Goal: Information Seeking & Learning: Learn about a topic

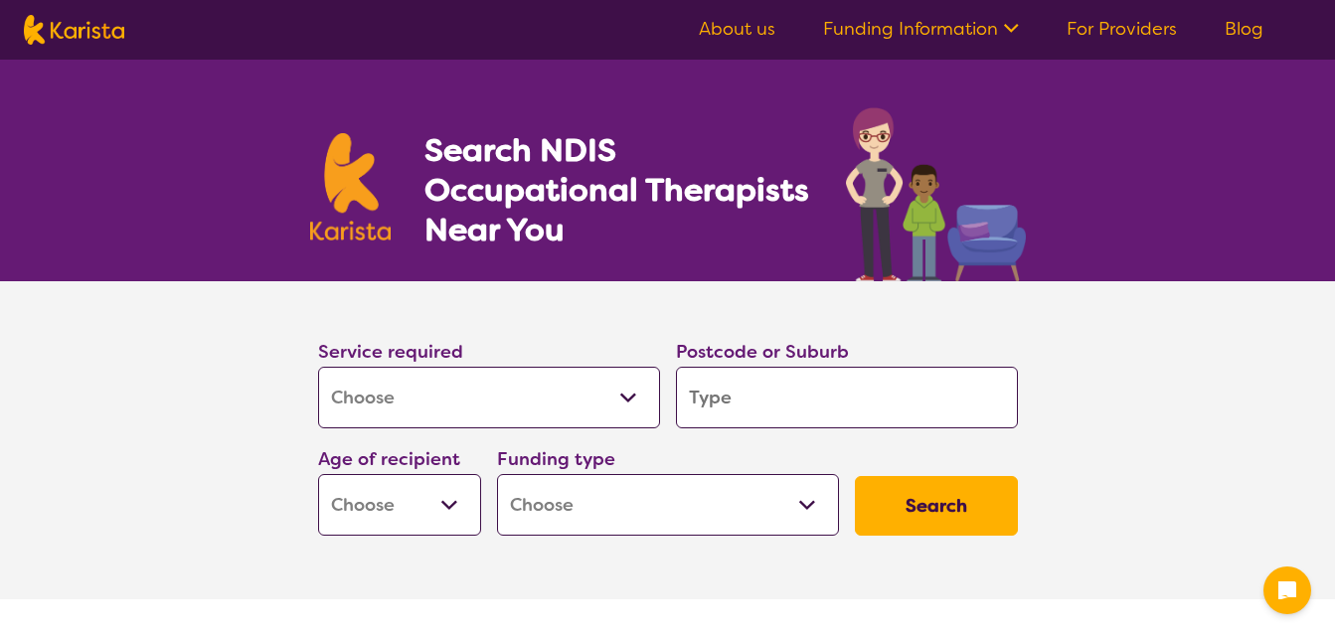
select select "[MEDICAL_DATA]"
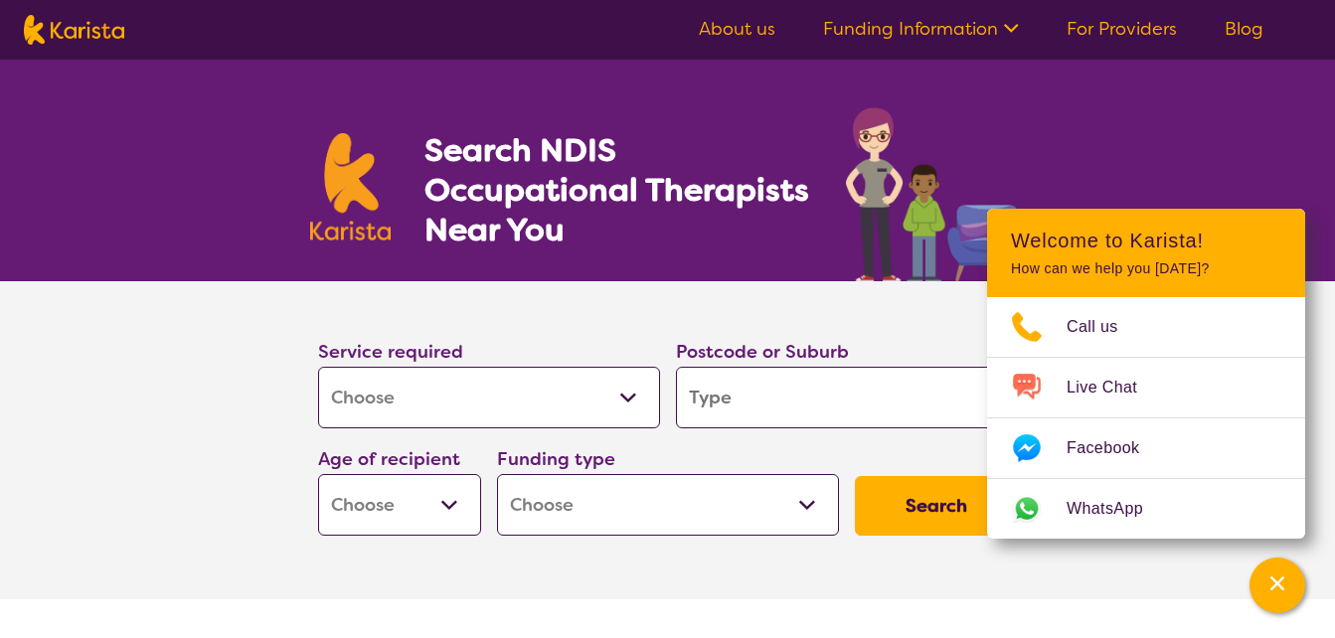
click at [779, 414] on input "search" at bounding box center [847, 398] width 342 height 62
type input "4"
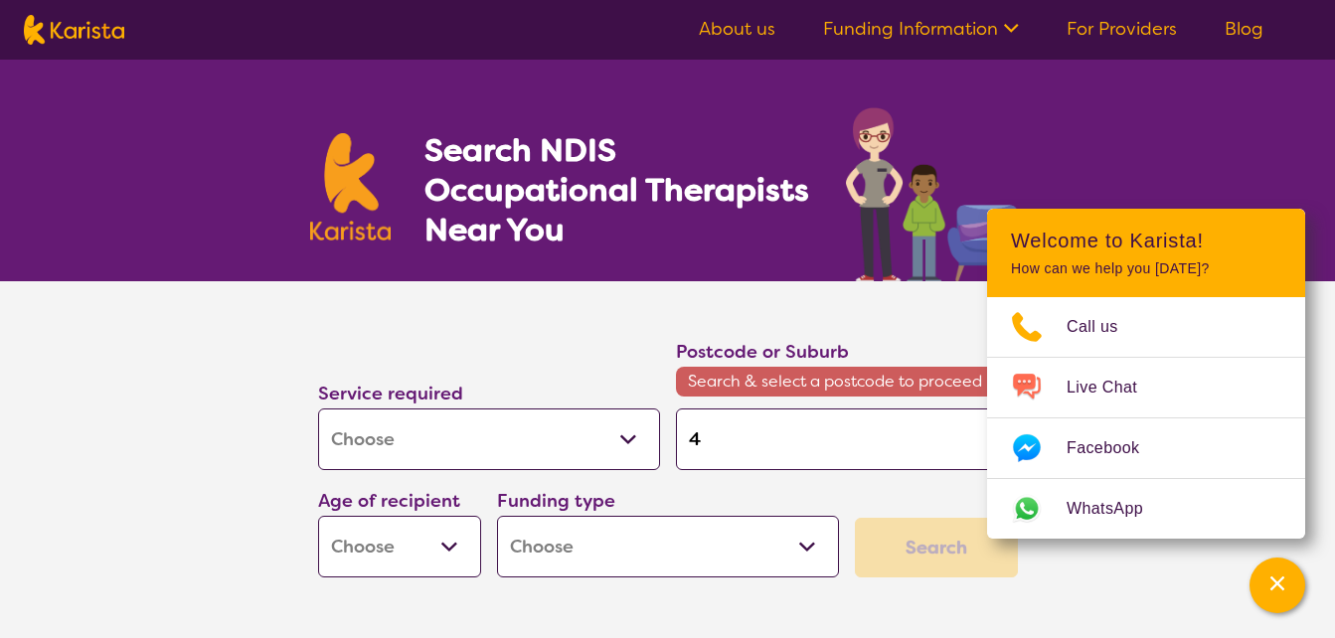
type input "42"
type input "420"
type input "4208"
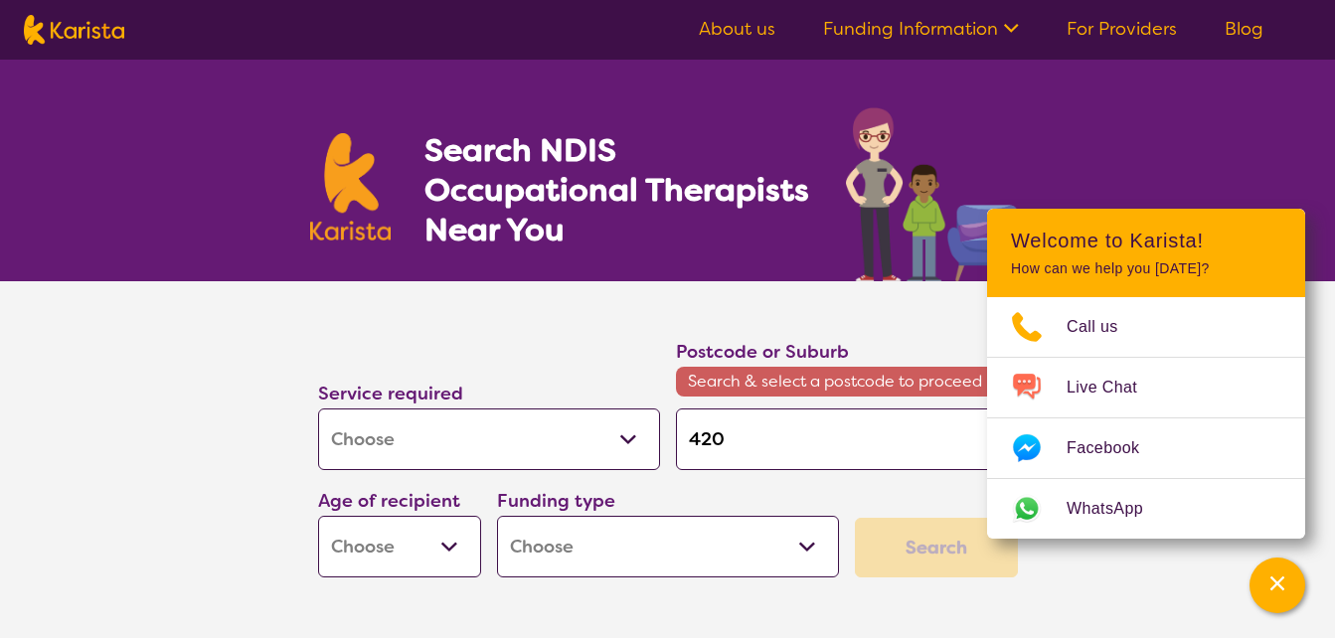
type input "4208"
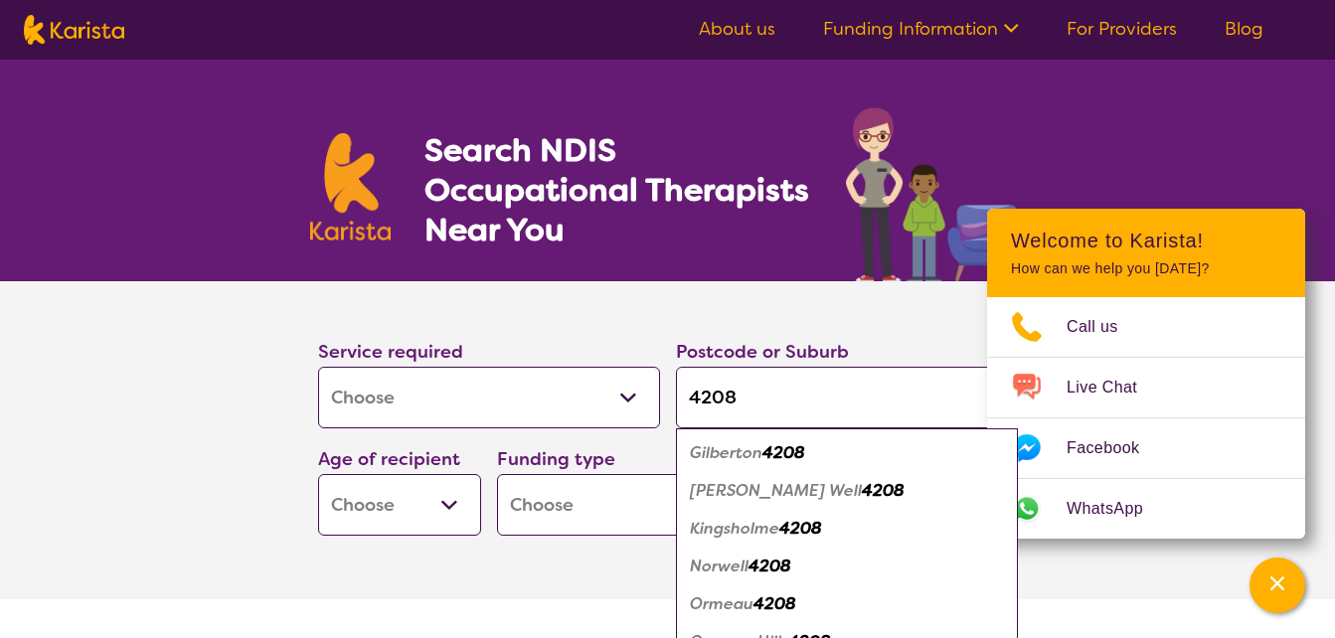
type input "4208"
click at [780, 612] on em "4208" at bounding box center [774, 603] width 43 height 21
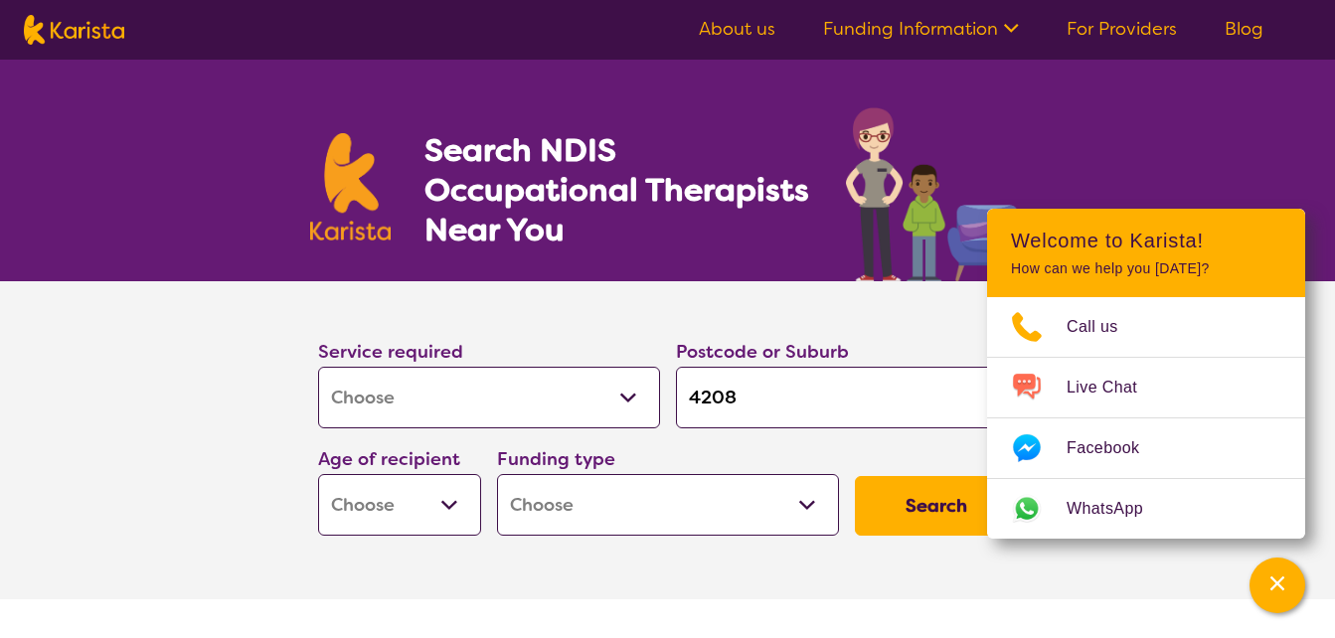
click at [370, 496] on select "Early Childhood - 0 to 9 Child - 10 to 11 Adolescent - 12 to 17 Adult - 18 to 6…" at bounding box center [399, 505] width 163 height 62
select select "EC"
click at [318, 474] on select "Early Childhood - 0 to 9 Child - 10 to 11 Adolescent - 12 to 17 Adult - 18 to 6…" at bounding box center [399, 505] width 163 height 62
select select "EC"
click at [665, 514] on select "Home Care Package (HCP) National Disability Insurance Scheme (NDIS) I don't know" at bounding box center [668, 505] width 342 height 62
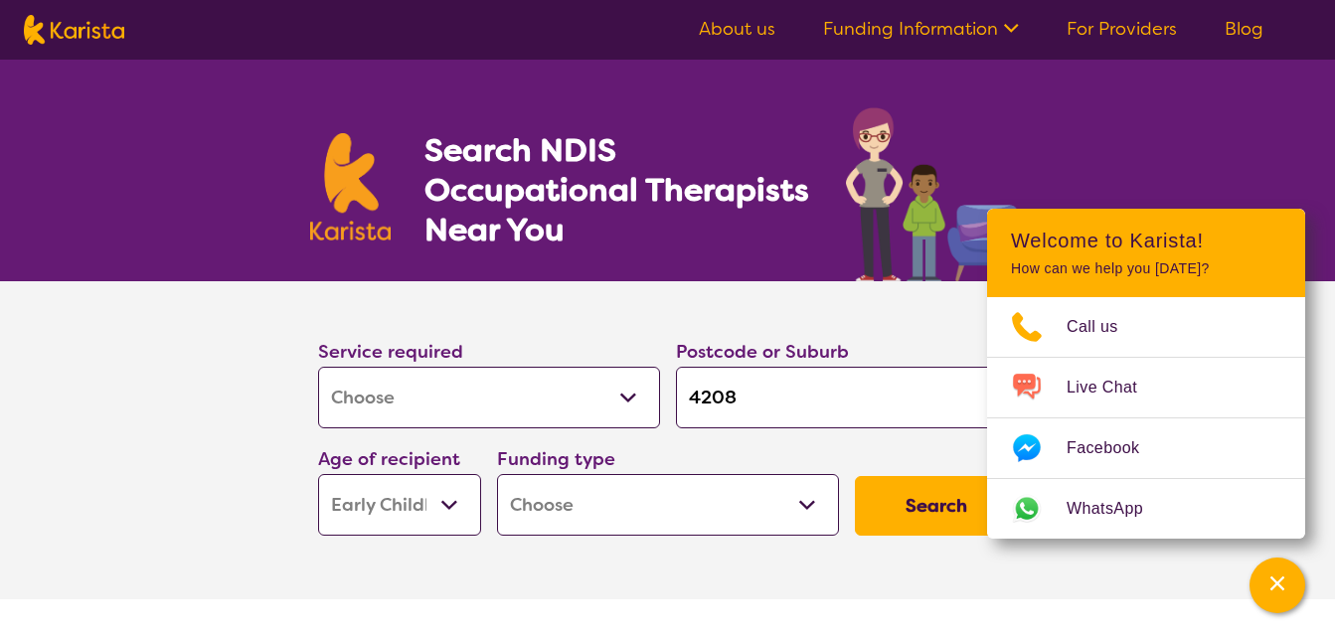
select select "NDIS"
click at [497, 474] on select "Home Care Package (HCP) National Disability Insurance Scheme (NDIS) I don't know" at bounding box center [668, 505] width 342 height 62
select select "NDIS"
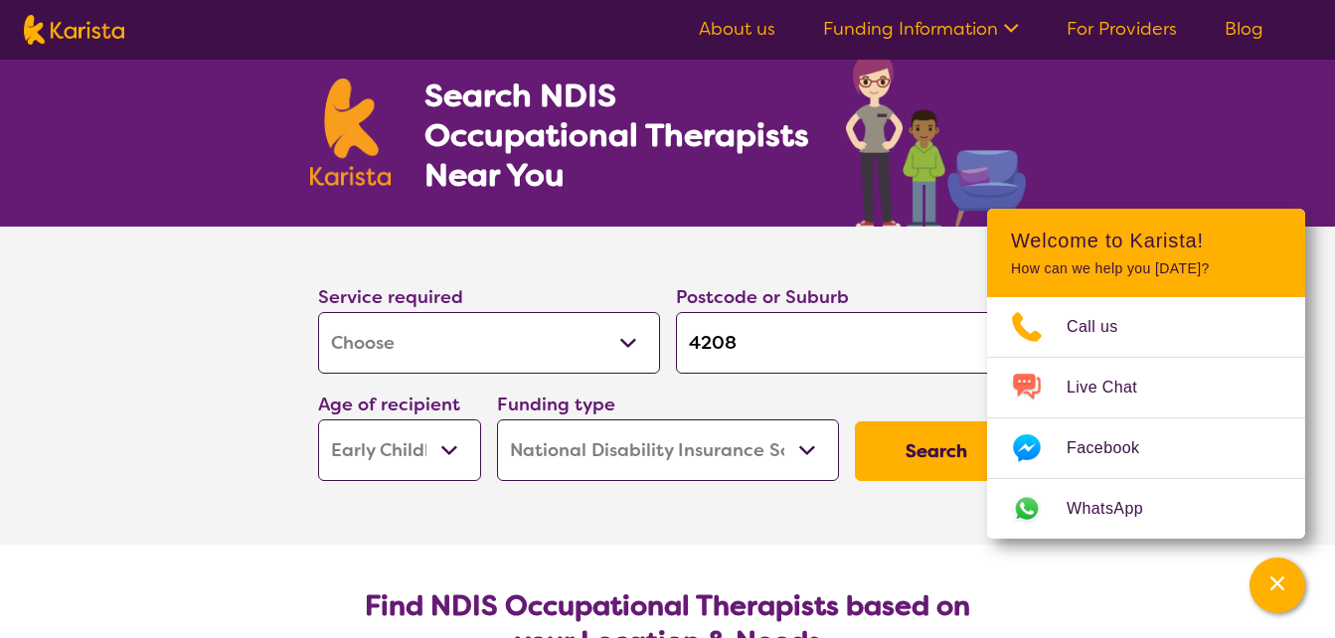
scroll to position [99, 0]
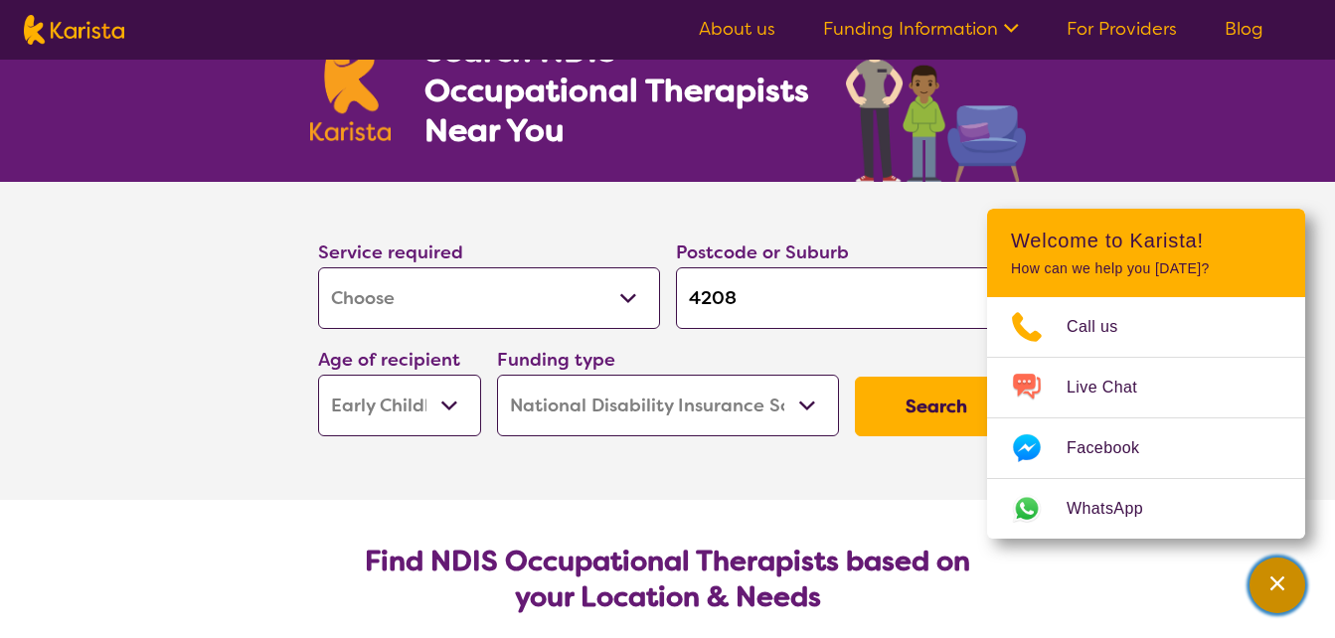
click at [1289, 592] on div "Channel Menu" at bounding box center [1277, 586] width 40 height 44
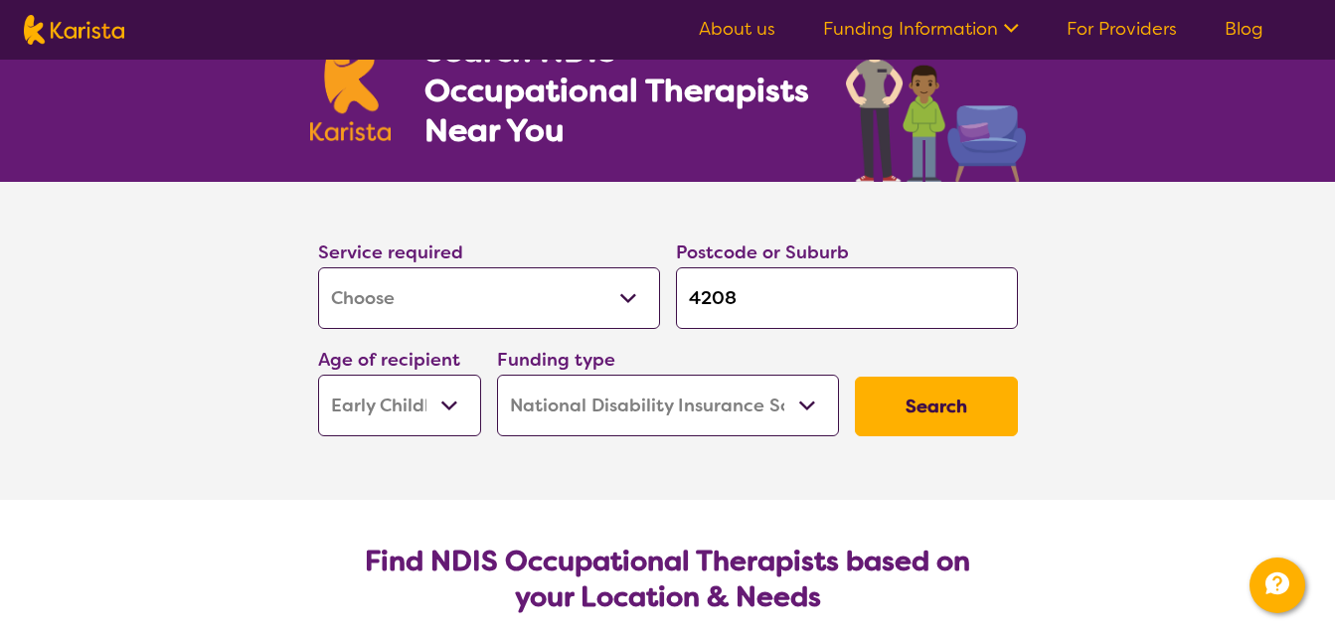
click at [936, 419] on button "Search" at bounding box center [936, 407] width 163 height 60
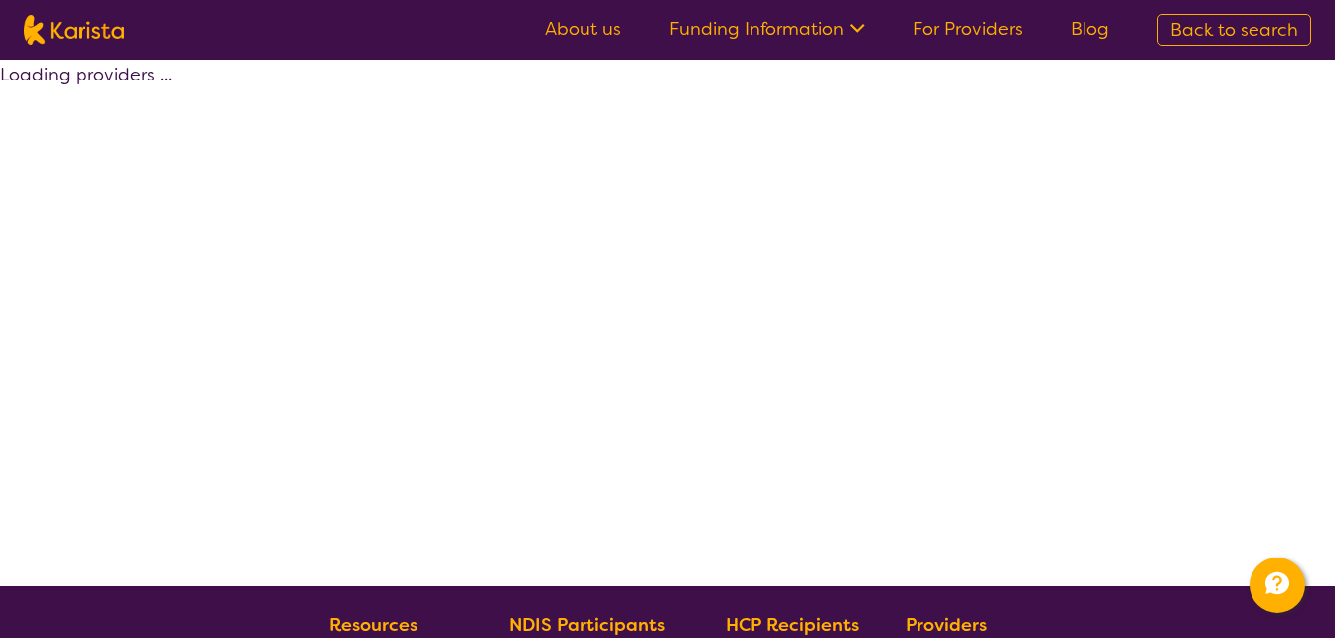
select select "by_score"
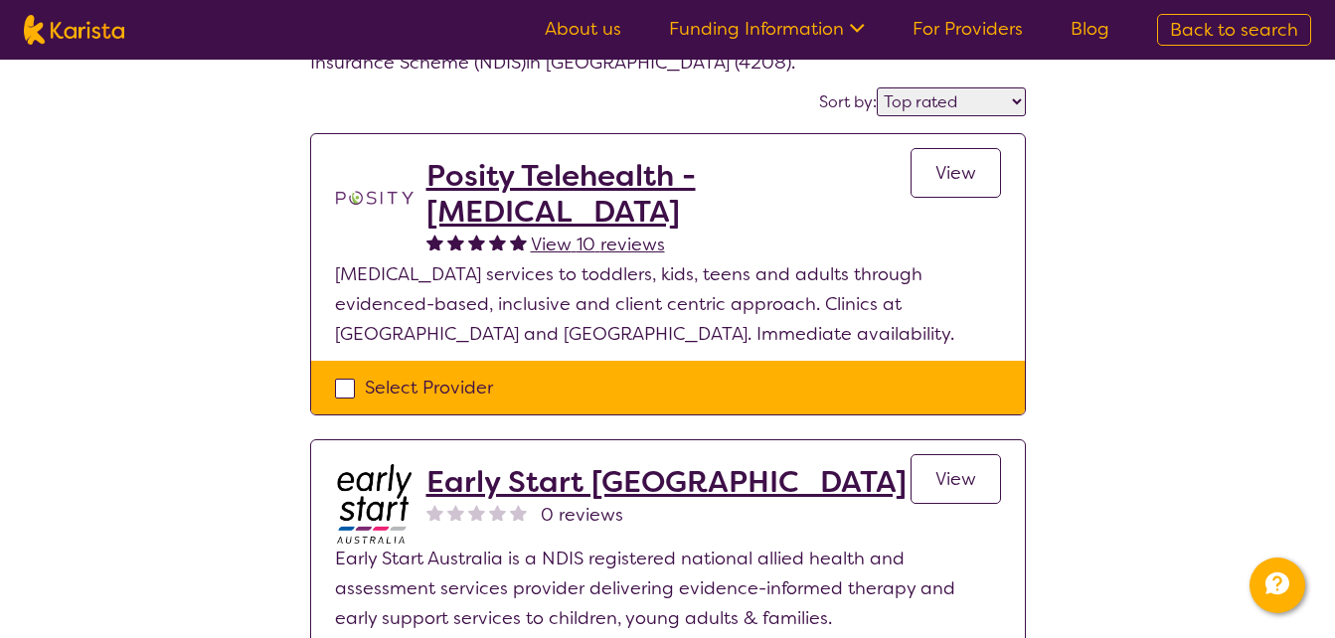
scroll to position [99, 0]
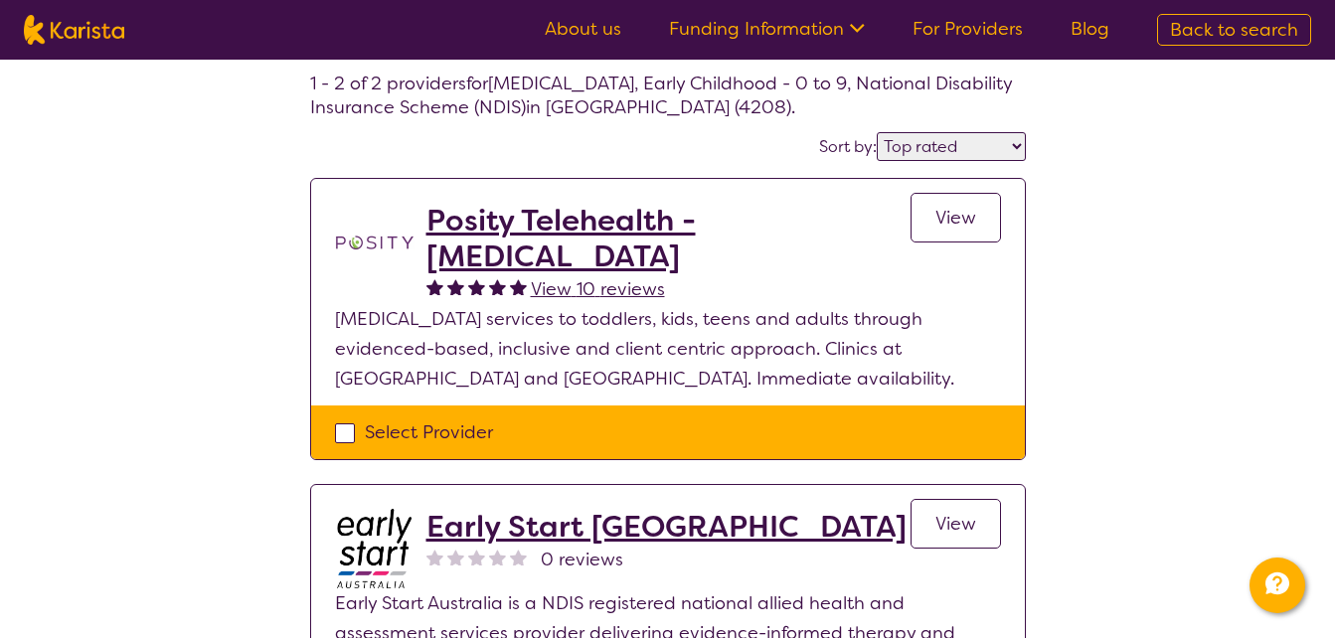
click at [932, 221] on link "View" at bounding box center [955, 218] width 90 height 50
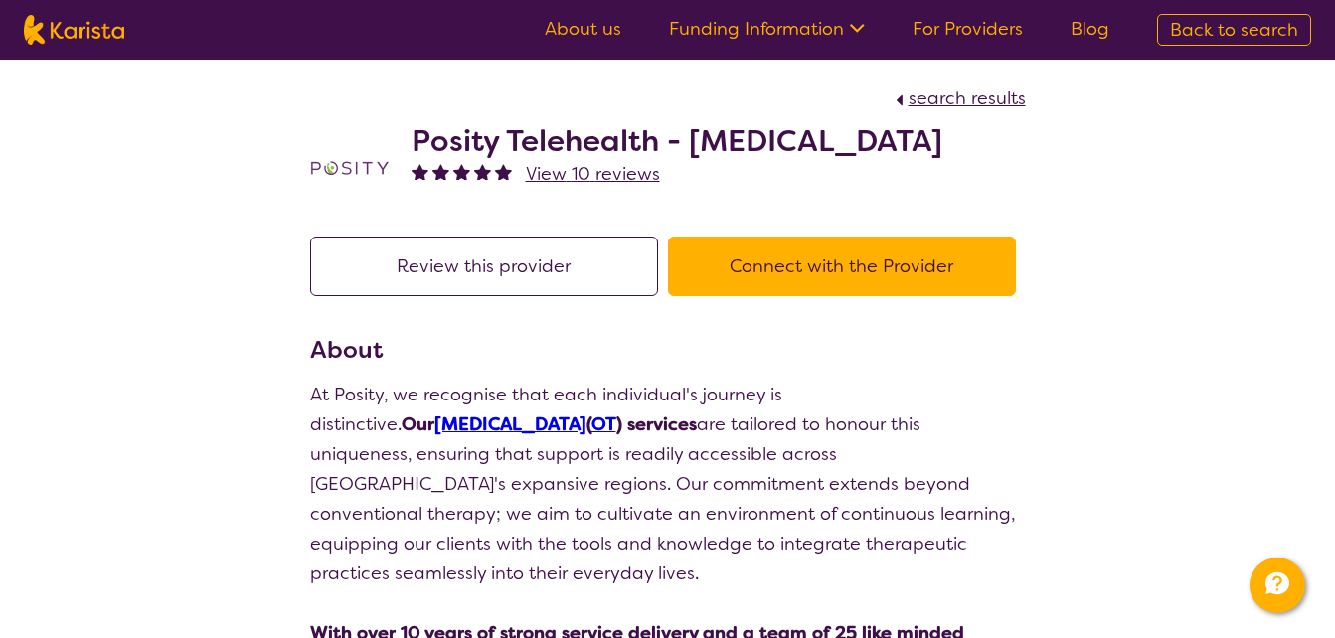
click at [632, 141] on h2 "Posity Telehealth - Occupational Therapy" at bounding box center [676, 141] width 531 height 36
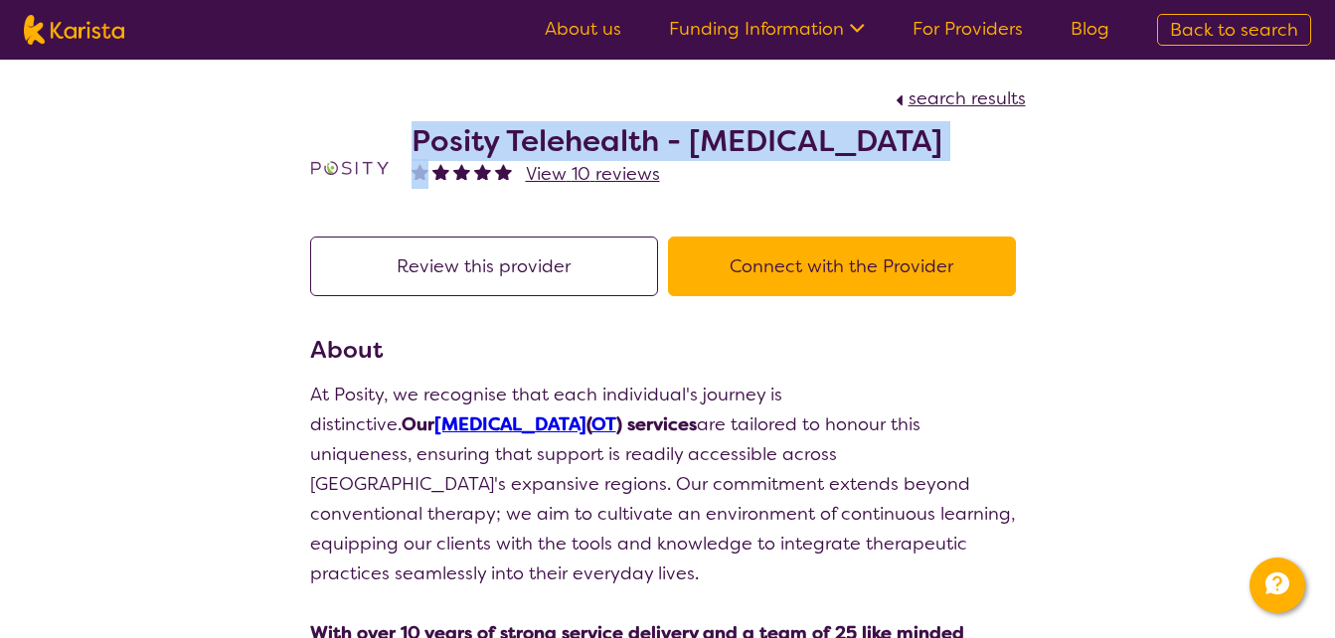
click at [632, 141] on h2 "Posity Telehealth - Occupational Therapy" at bounding box center [676, 141] width 531 height 36
select select "by_score"
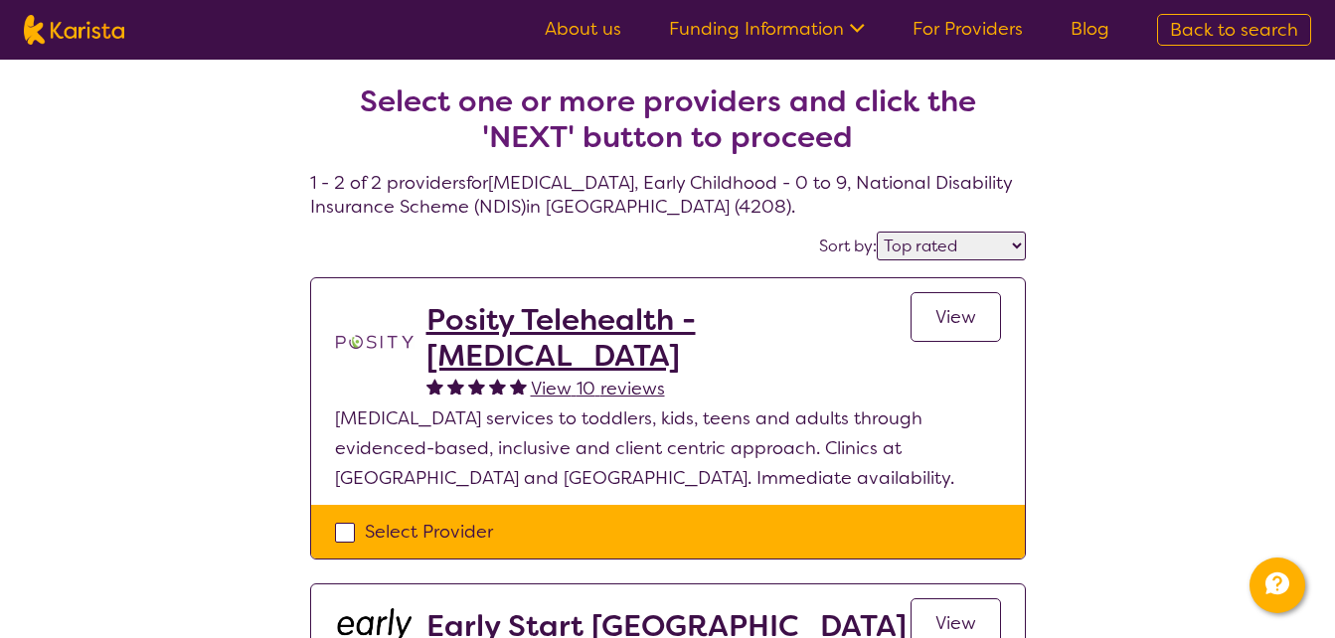
scroll to position [99, 0]
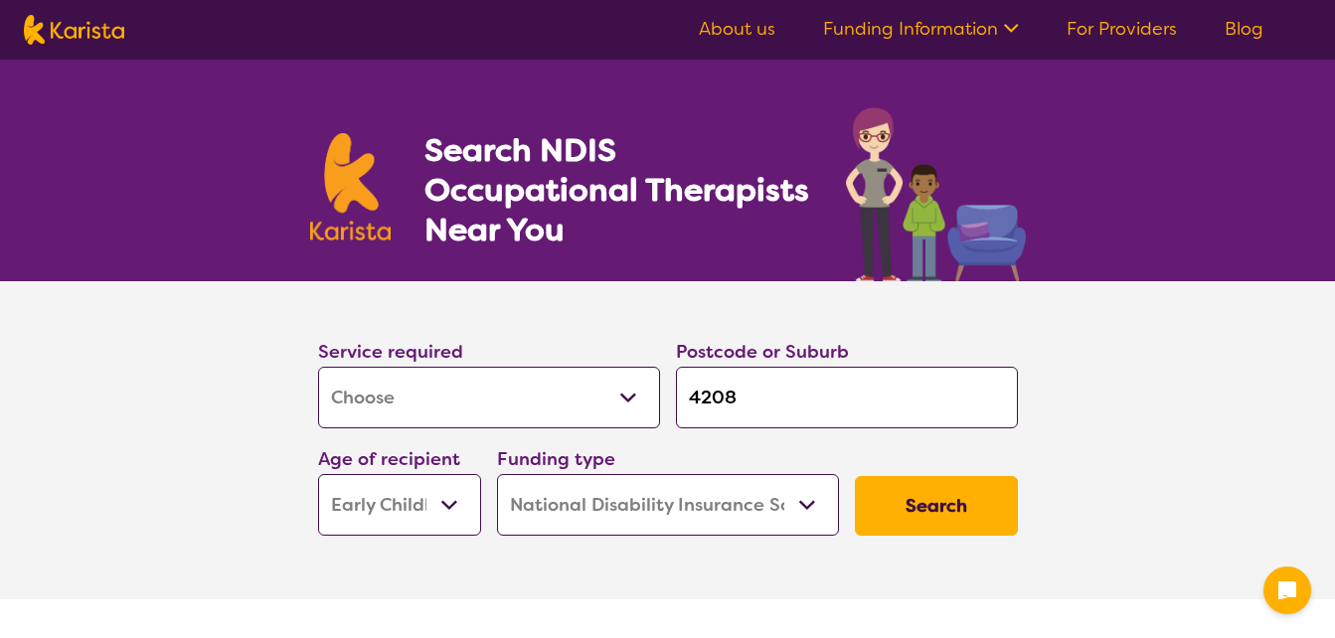
select select "[MEDICAL_DATA]"
select select "EC"
select select "NDIS"
select select "[MEDICAL_DATA]"
select select "EC"
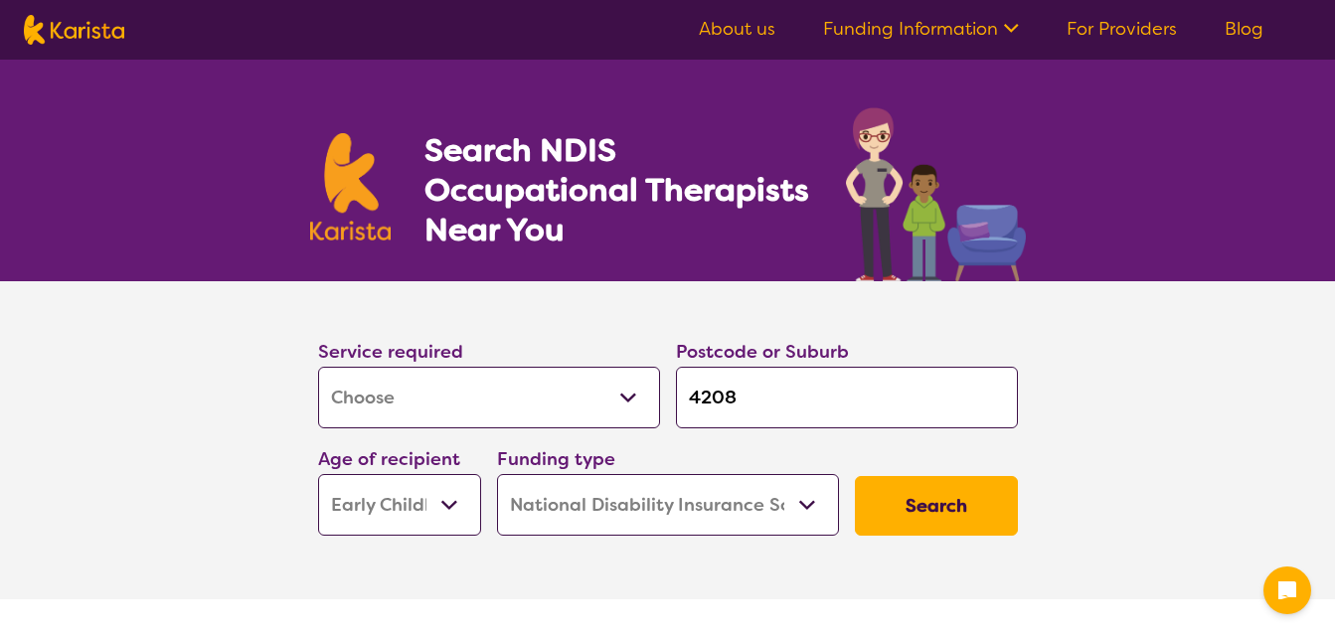
select select "NDIS"
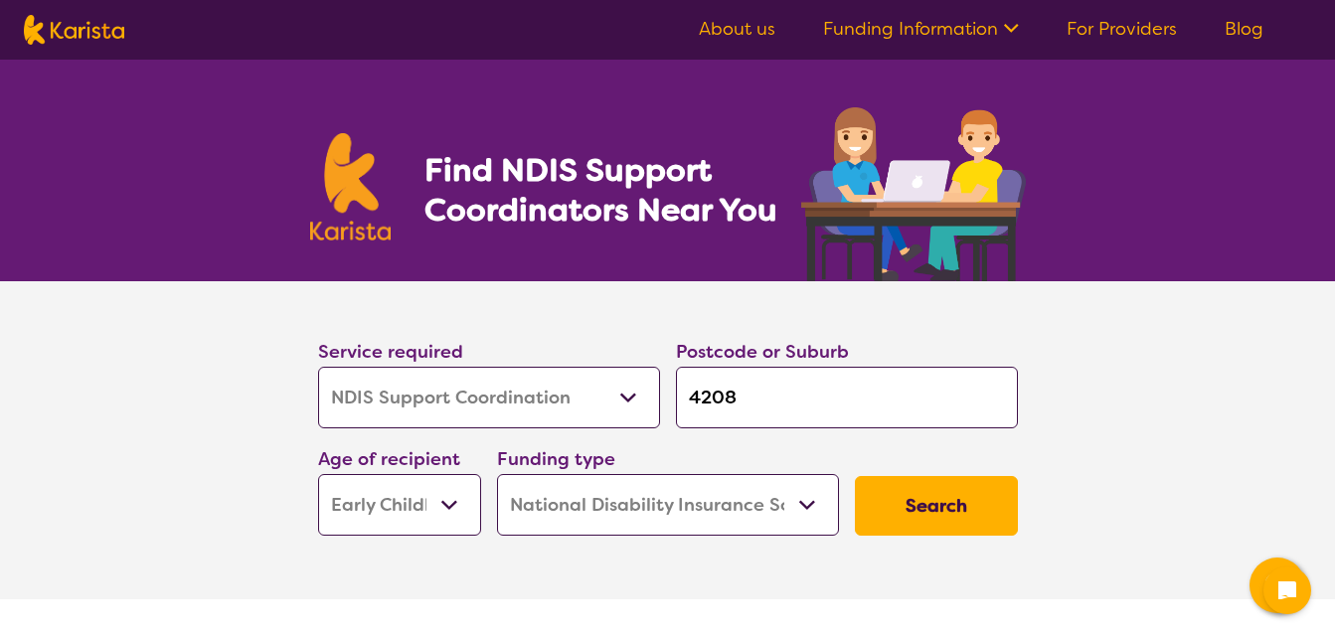
select select "NDIS Support Coordination"
select select "EC"
select select "NDIS"
select select "NDIS Support Coordination"
select select "EC"
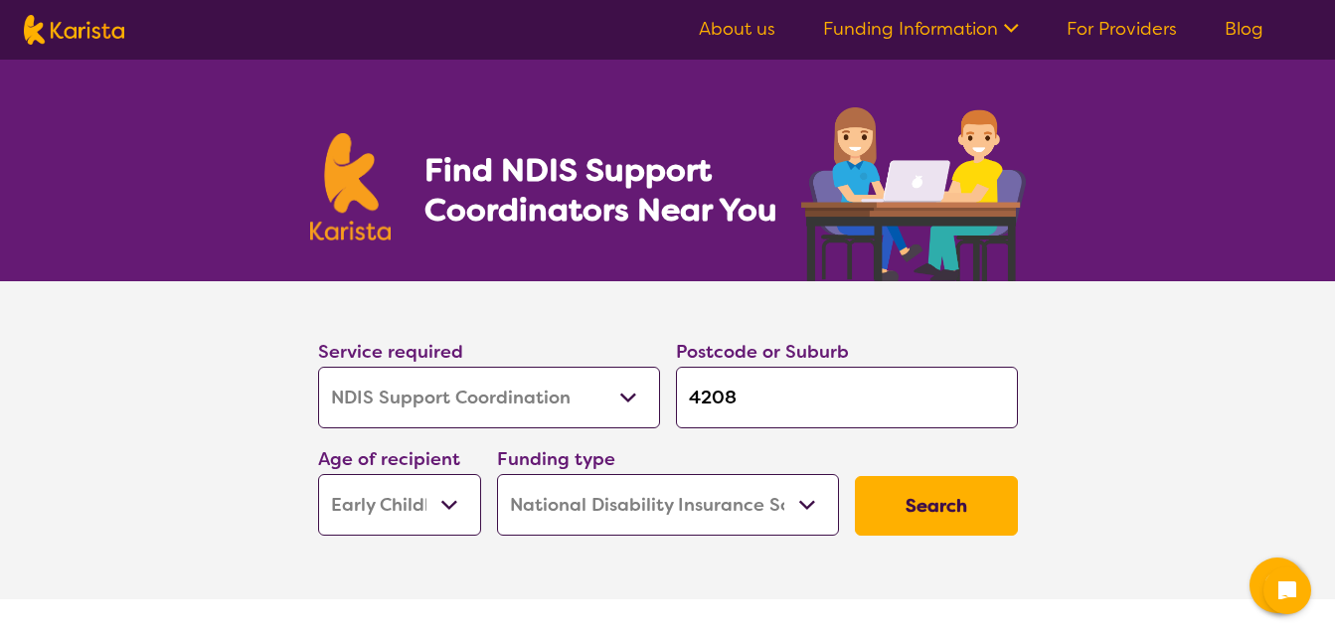
select select "NDIS"
